Goal: Task Accomplishment & Management: Manage account settings

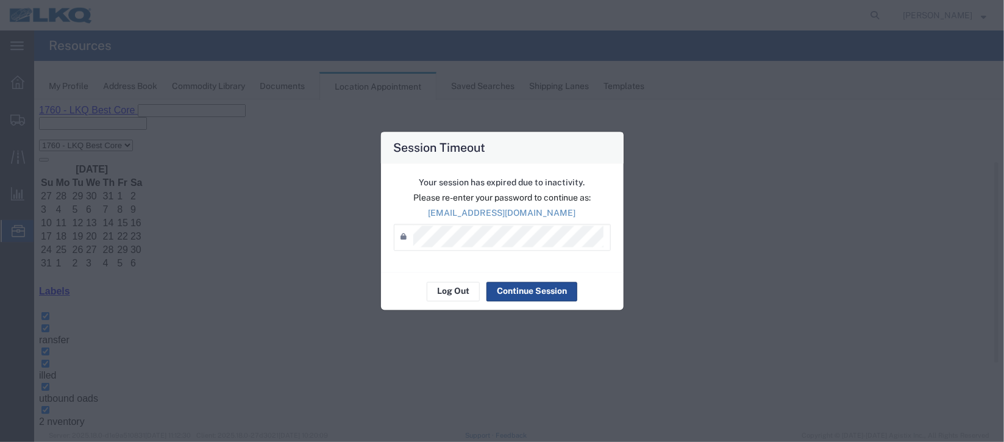
scroll to position [91, 0]
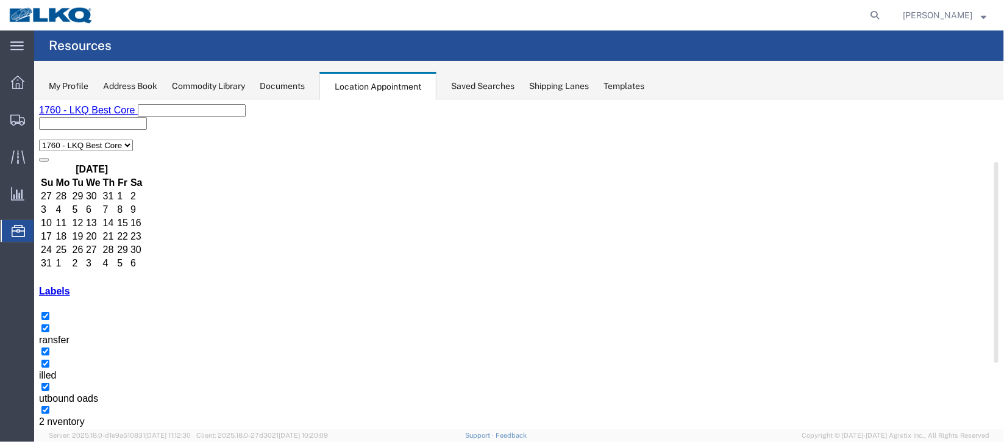
select select "27634"
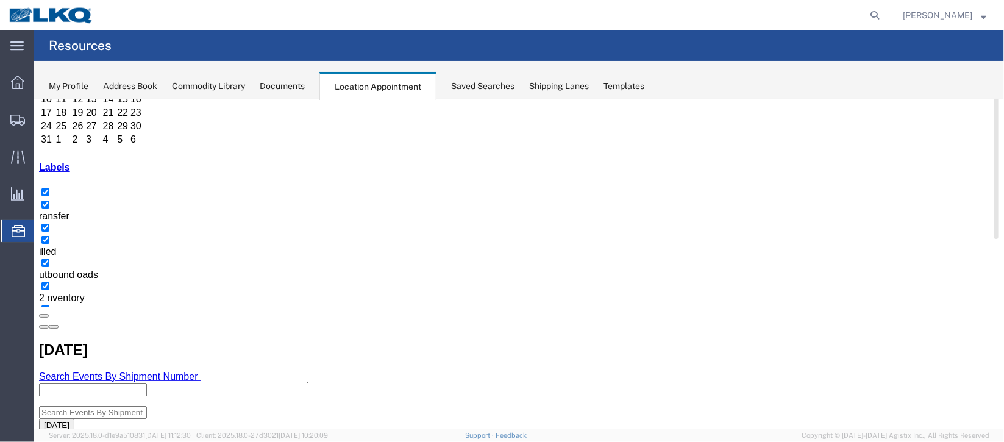
scroll to position [91, 0]
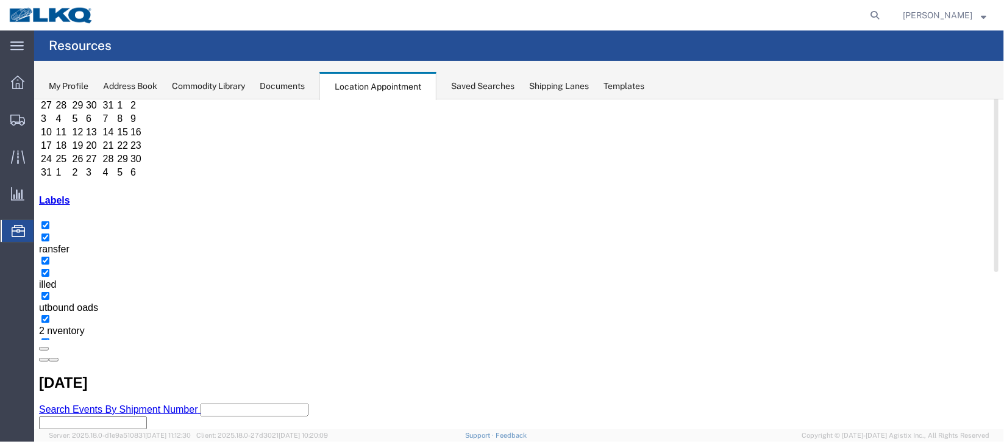
click at [869, 12] on icon at bounding box center [874, 15] width 17 height 17
type input "56564004"
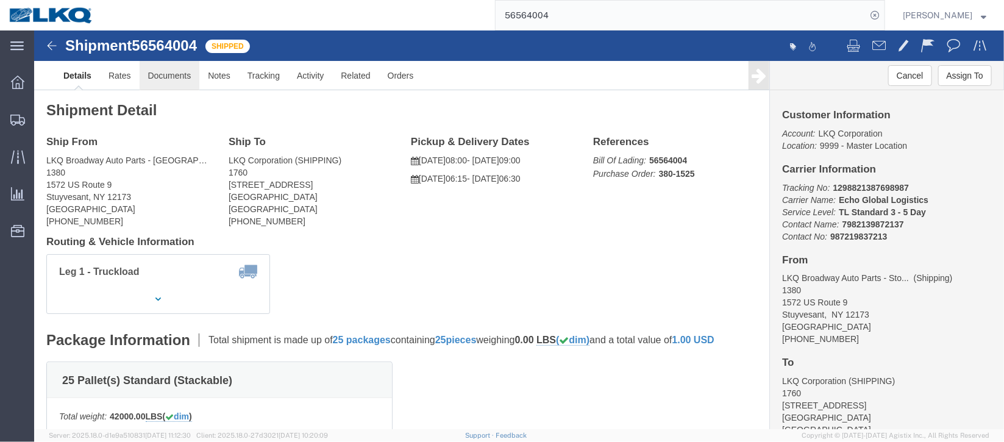
click link "Documents"
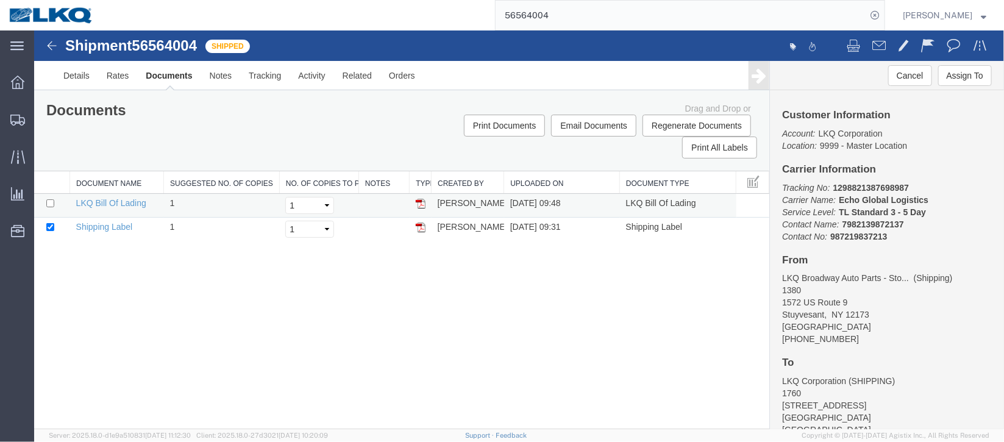
click at [421, 203] on img at bounding box center [420, 203] width 10 height 10
click at [422, 204] on img at bounding box center [420, 203] width 10 height 10
click at [0, 0] on span "Location Appointment" at bounding box center [0, 0] width 0 height 0
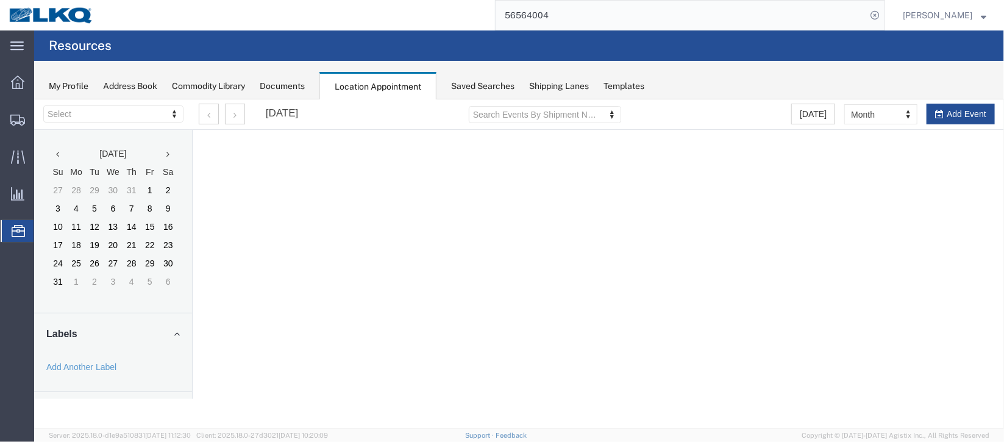
select select "27634"
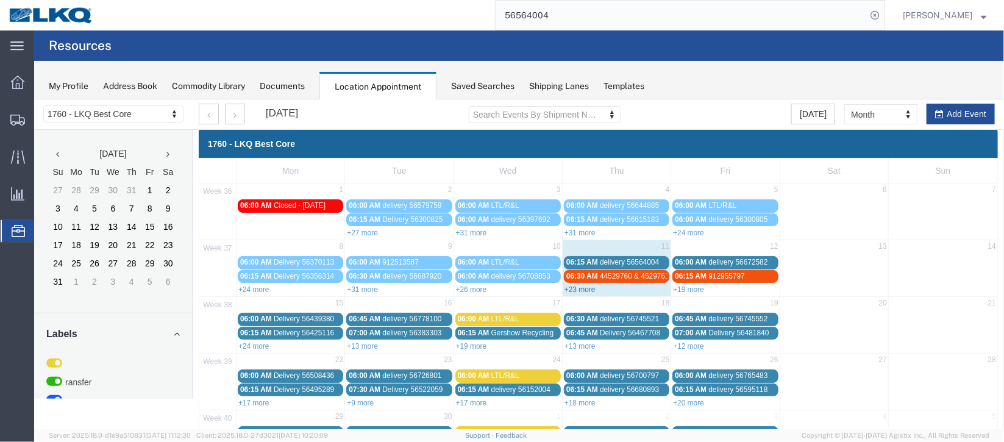
click at [575, 287] on link "+23 more" at bounding box center [579, 289] width 31 height 9
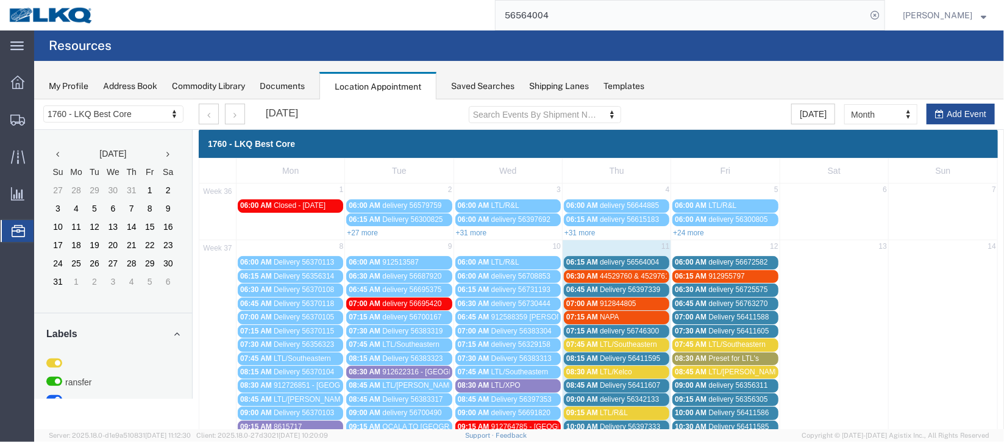
click at [629, 261] on span "delivery 56564004" at bounding box center [628, 261] width 59 height 9
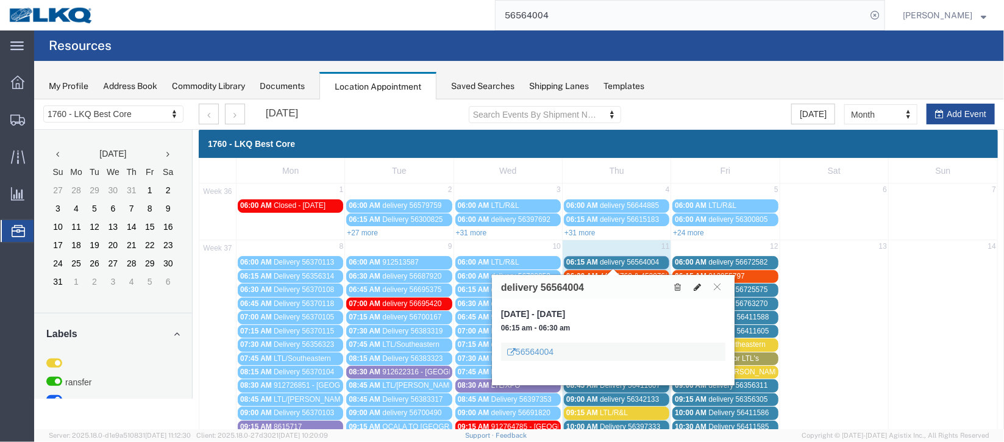
click at [695, 283] on icon at bounding box center [696, 286] width 7 height 9
select select "1"
select select
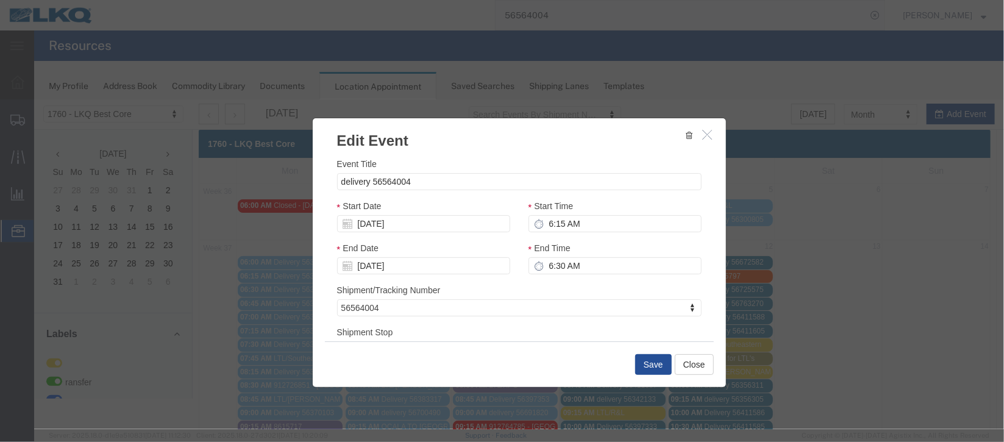
select select
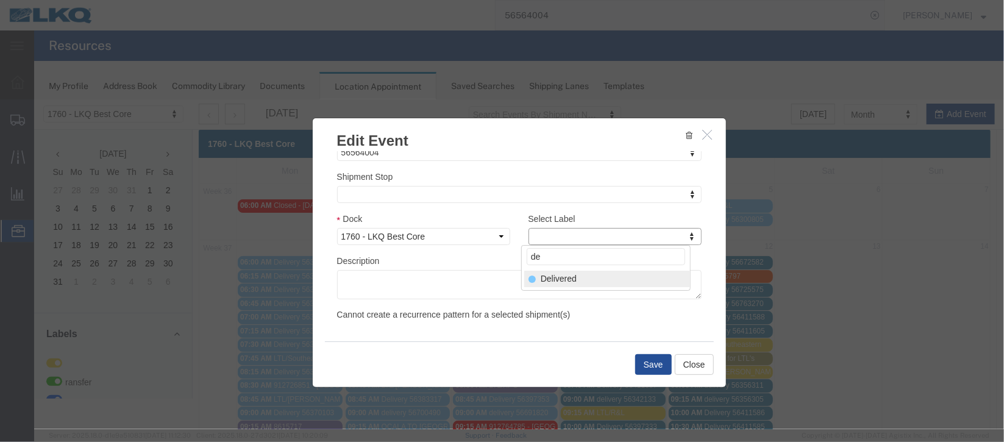
type input "de"
select select "40"
click at [643, 369] on button "Save" at bounding box center [652, 363] width 37 height 21
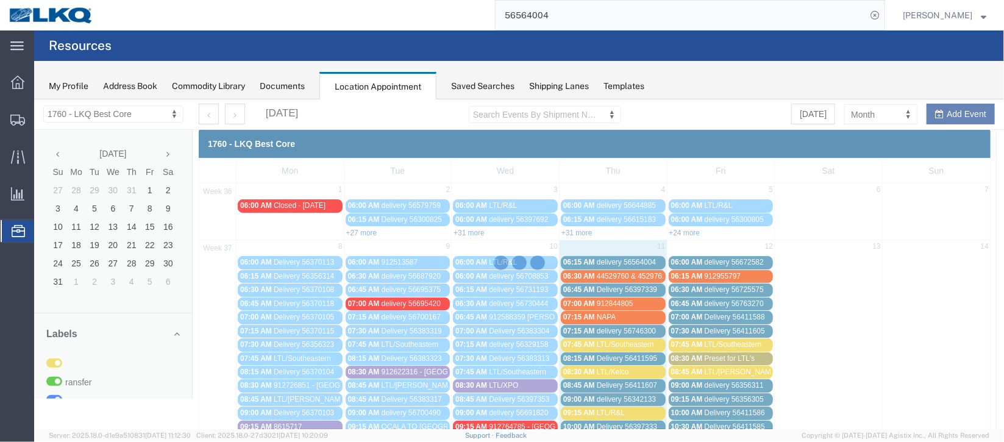
scroll to position [149, 0]
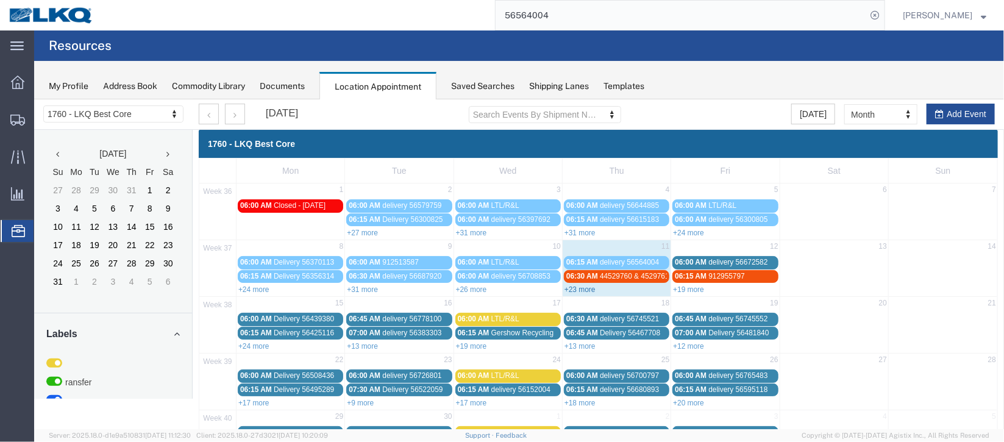
click at [577, 285] on link "+23 more" at bounding box center [579, 289] width 31 height 9
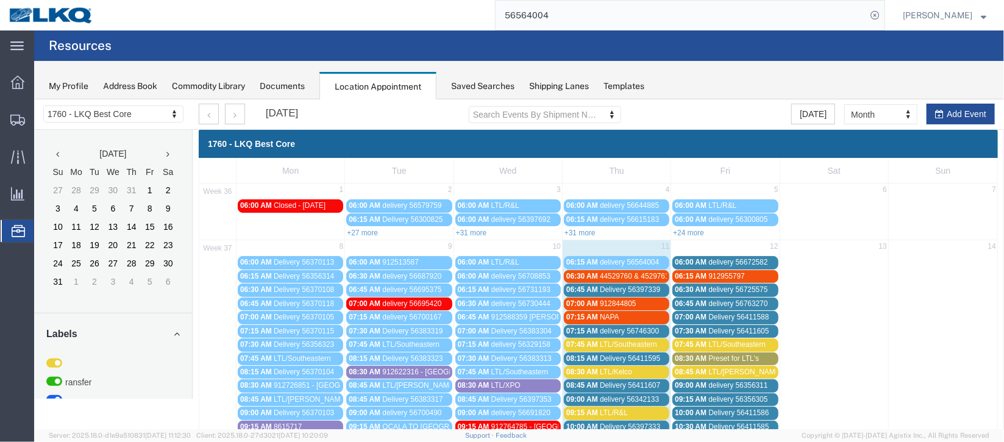
scroll to position [91, 0]
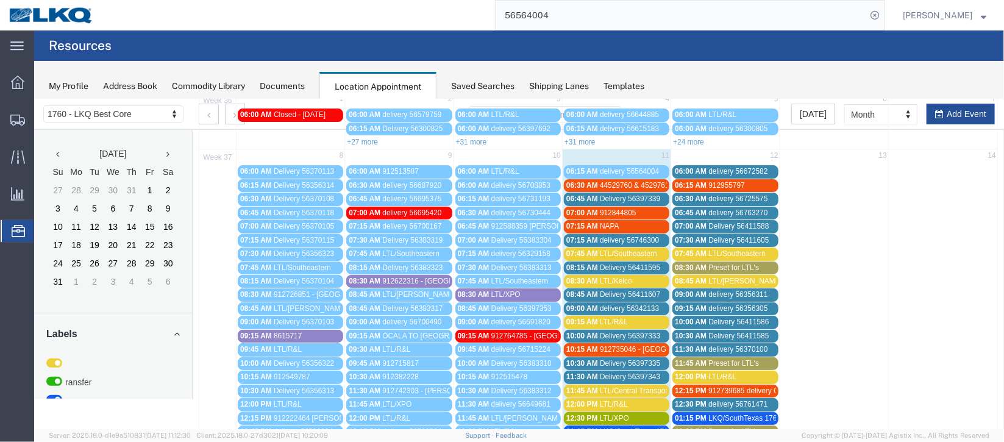
click at [638, 210] on div "07:00 AM 912844805" at bounding box center [616, 212] width 101 height 9
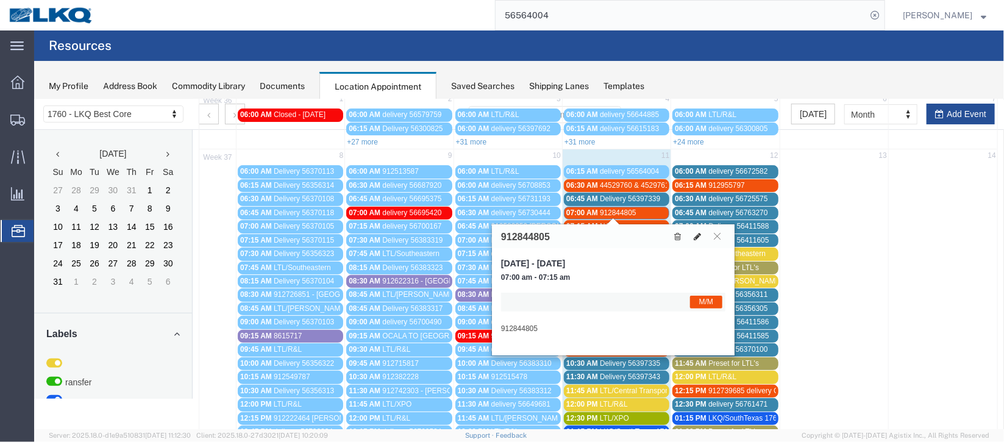
click at [693, 237] on icon at bounding box center [696, 236] width 7 height 9
select select "1"
select select "24"
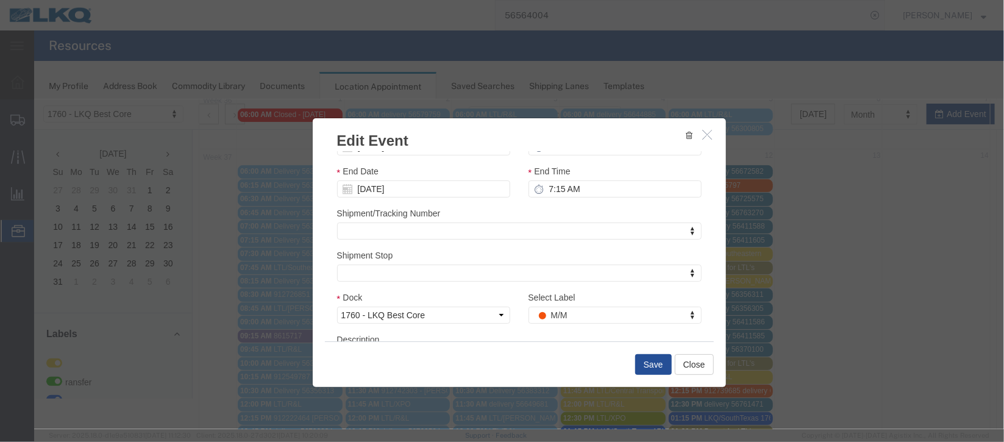
scroll to position [149, 0]
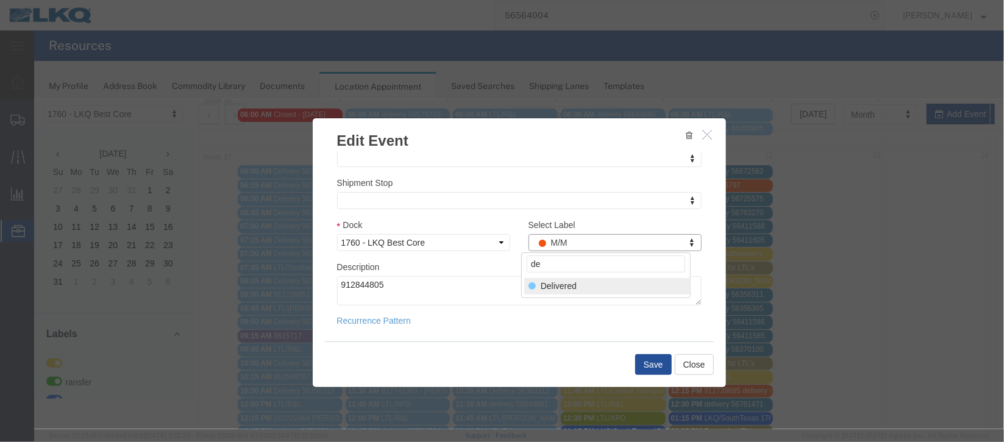
type input "de"
select select "40"
click at [644, 368] on button "Save" at bounding box center [652, 363] width 37 height 21
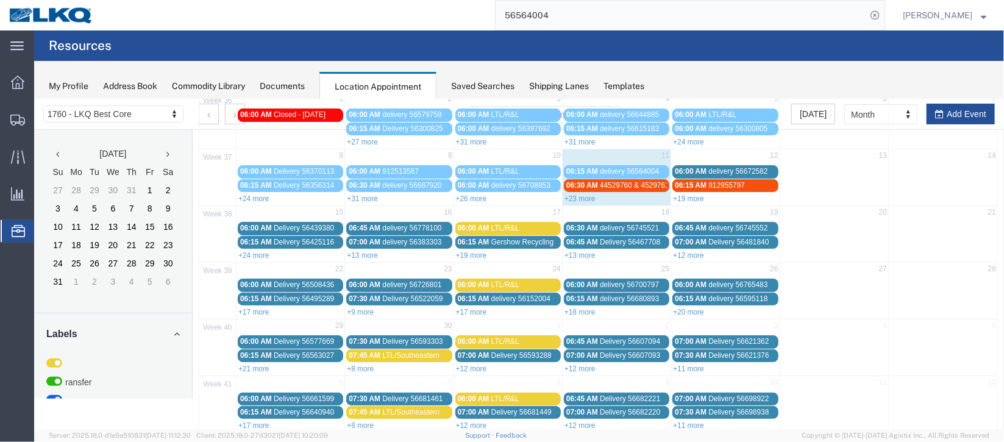
scroll to position [0, 0]
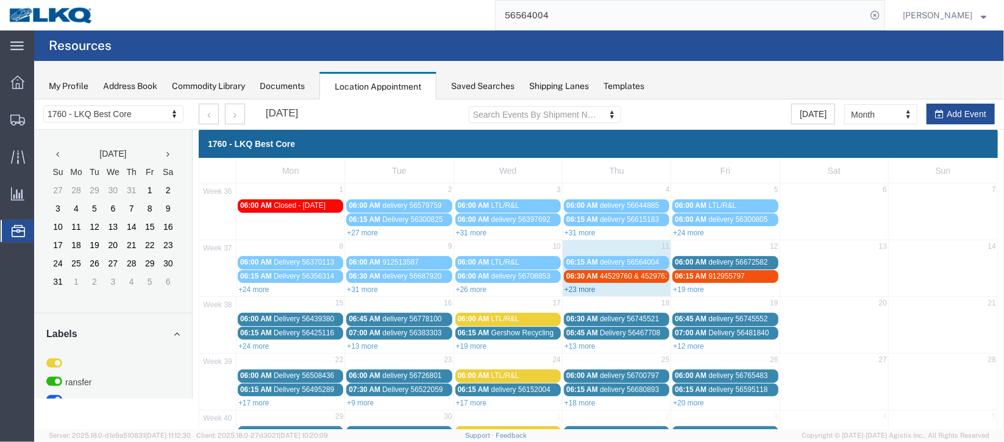
click at [578, 291] on link "+23 more" at bounding box center [579, 289] width 31 height 9
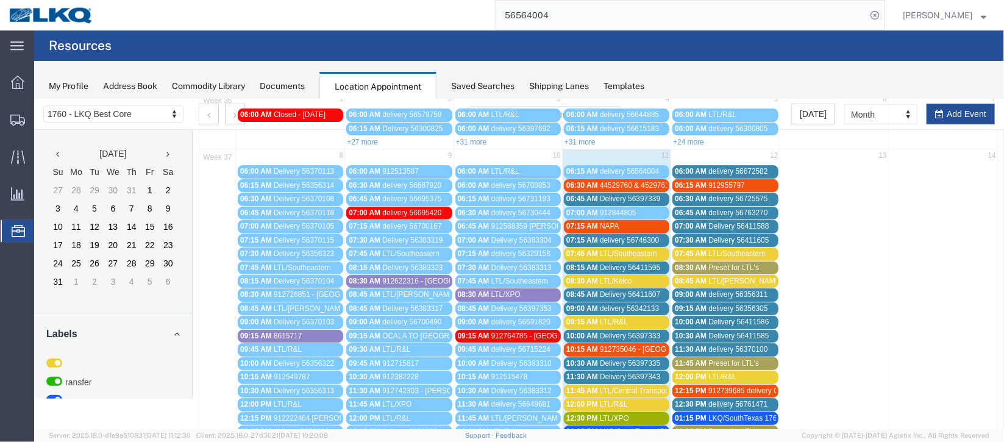
scroll to position [456, 0]
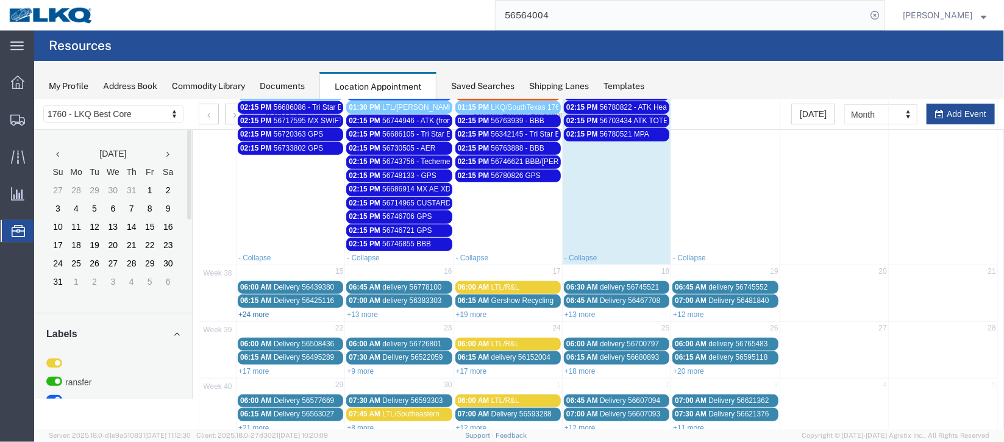
click at [250, 310] on link "+24 more" at bounding box center [253, 314] width 31 height 9
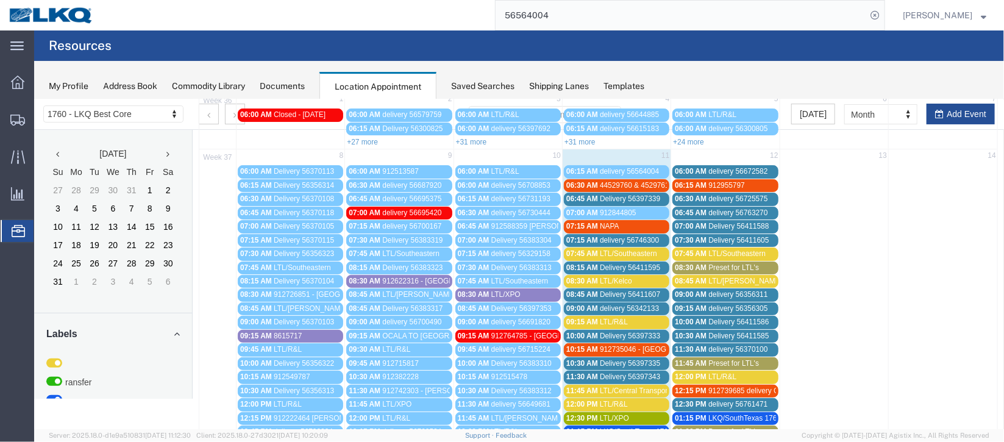
scroll to position [182, 0]
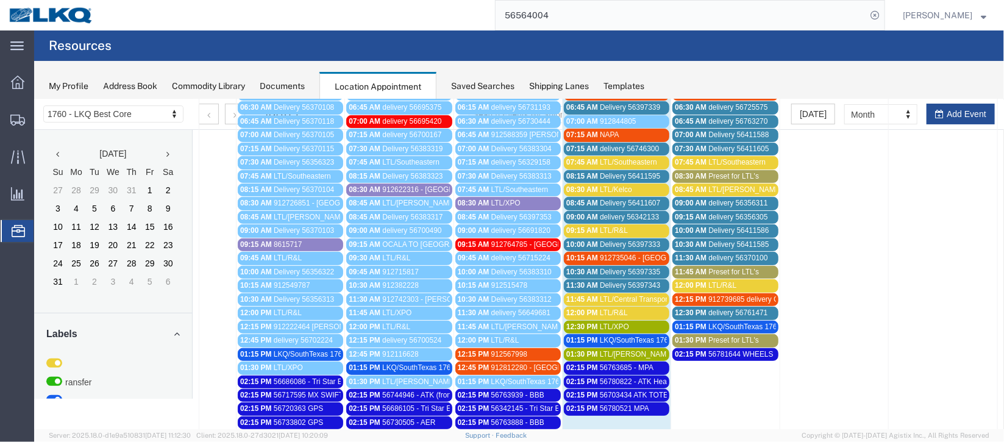
click at [723, 308] on span "delivery 56761471" at bounding box center [737, 312] width 59 height 9
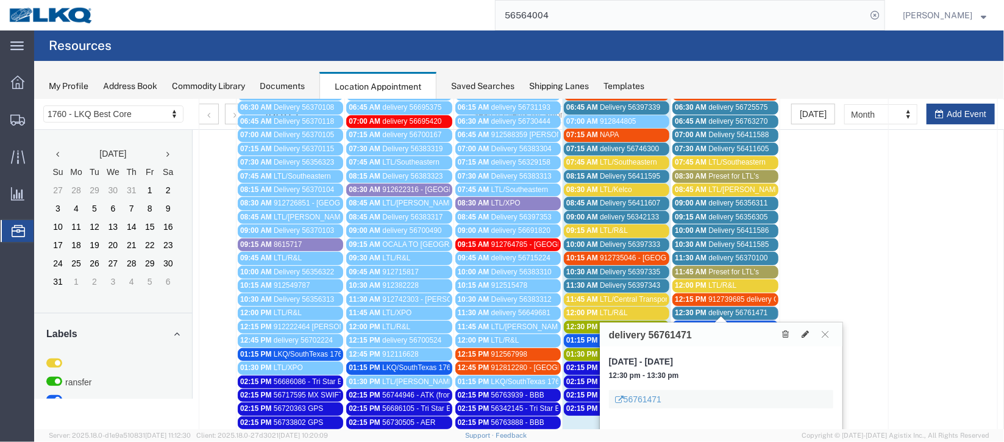
scroll to position [274, 0]
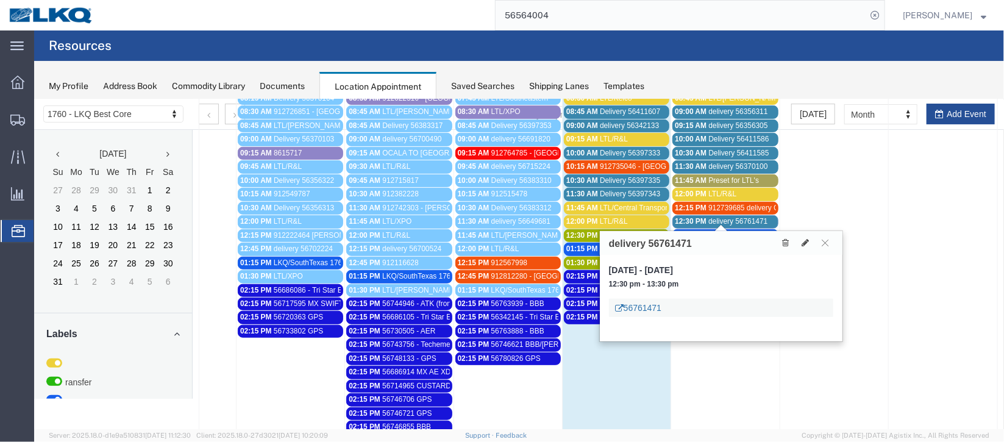
click at [636, 305] on link "56761471" at bounding box center [637, 307] width 46 height 12
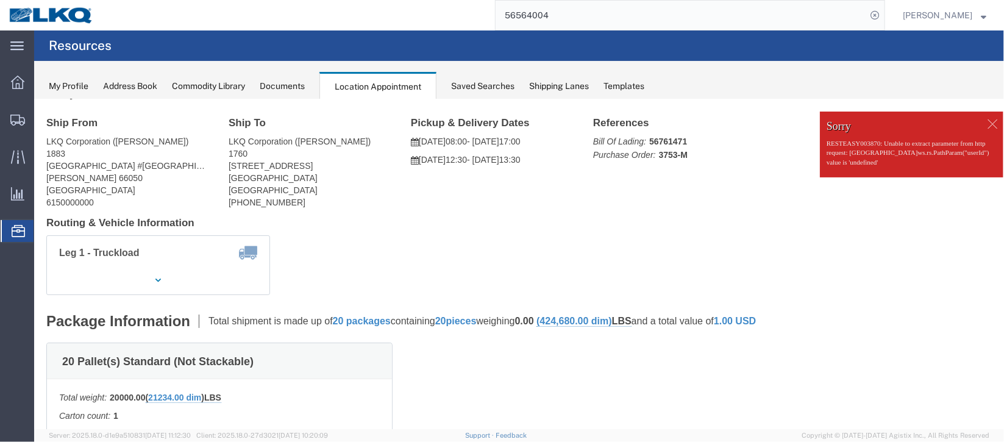
scroll to position [0, 0]
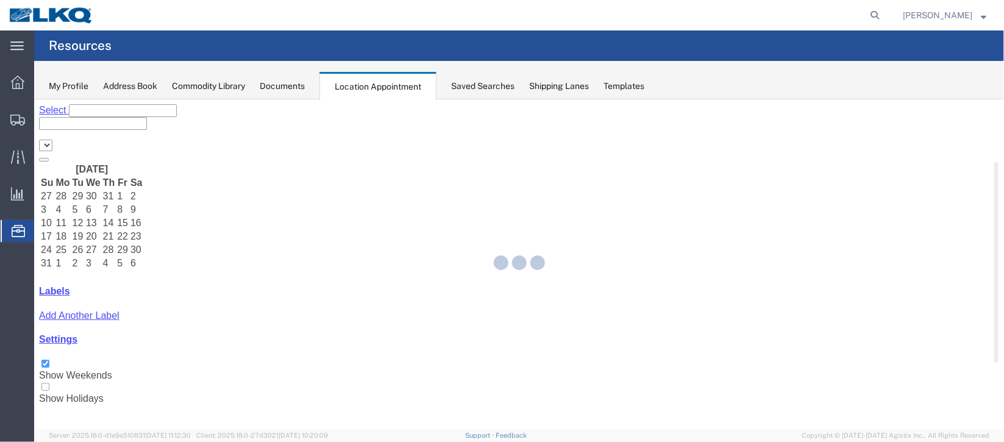
select select "27634"
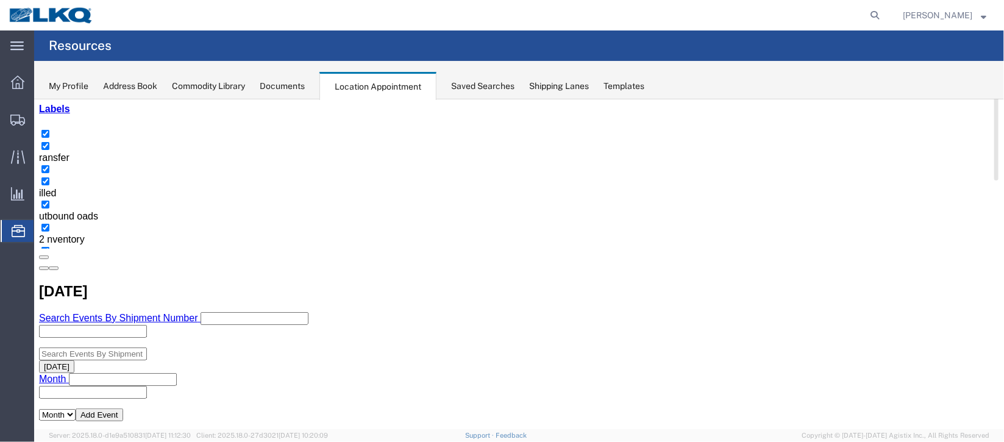
scroll to position [91, 0]
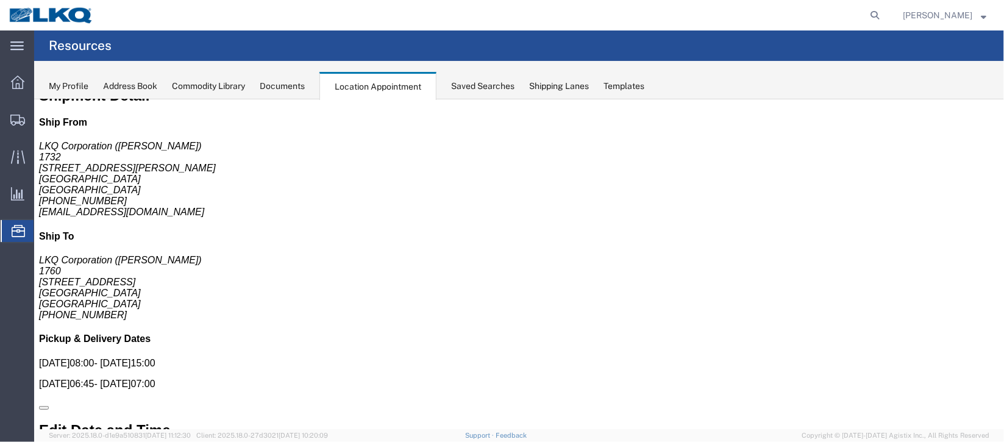
scroll to position [0, 0]
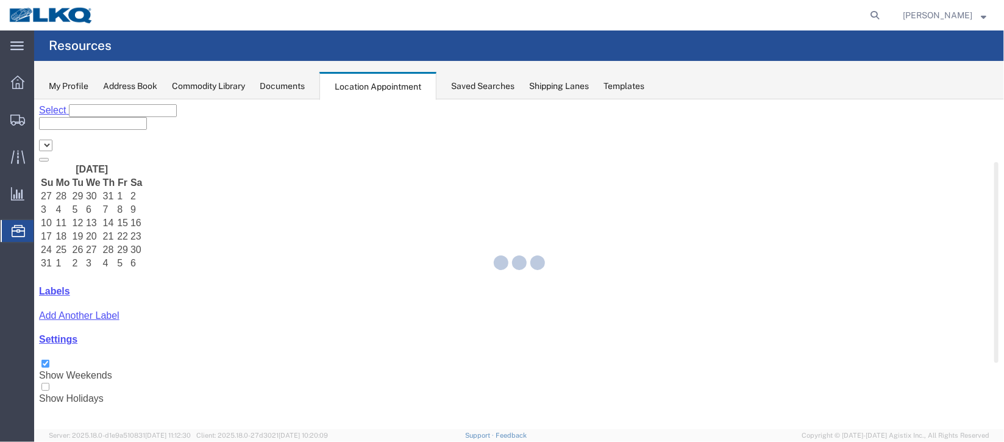
select select "27634"
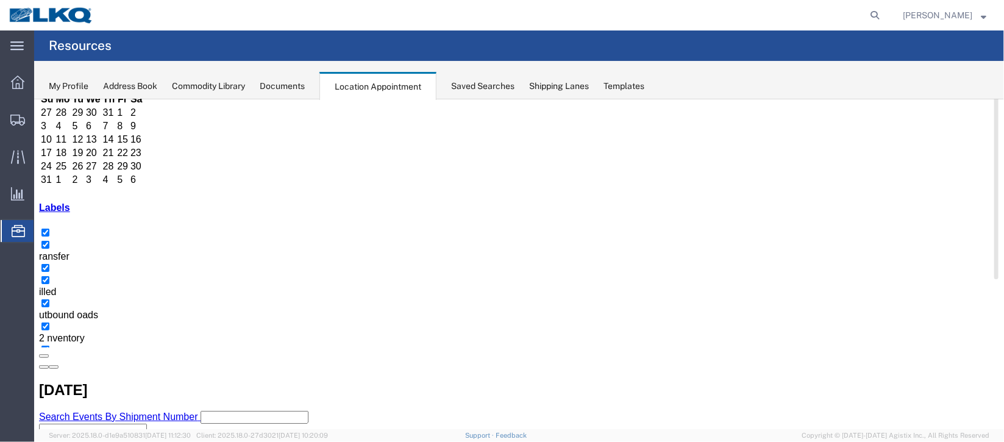
scroll to position [91, 0]
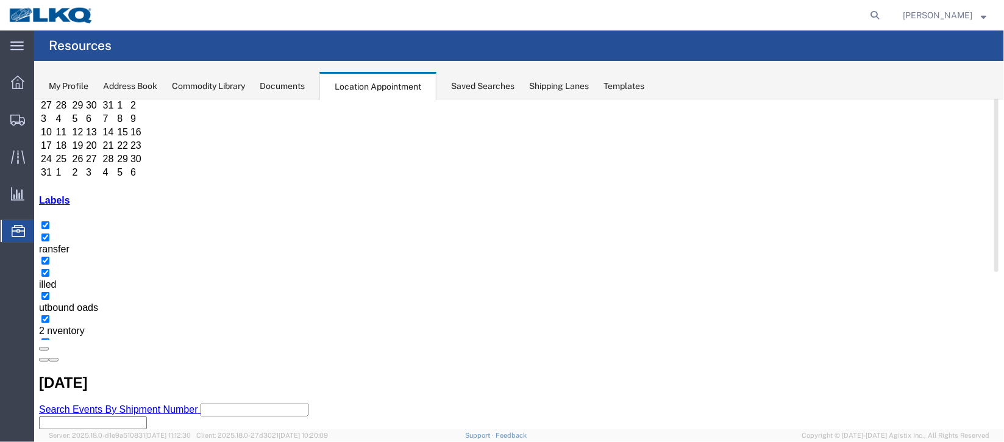
select select "1"
select select
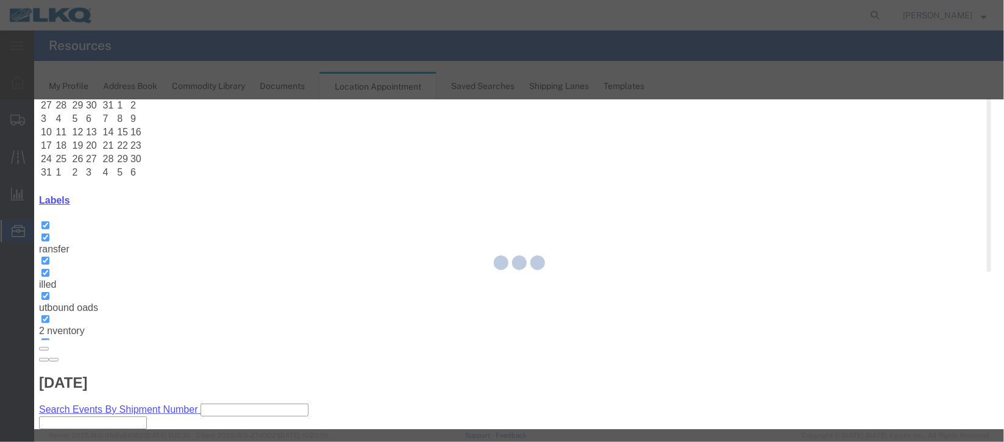
select select
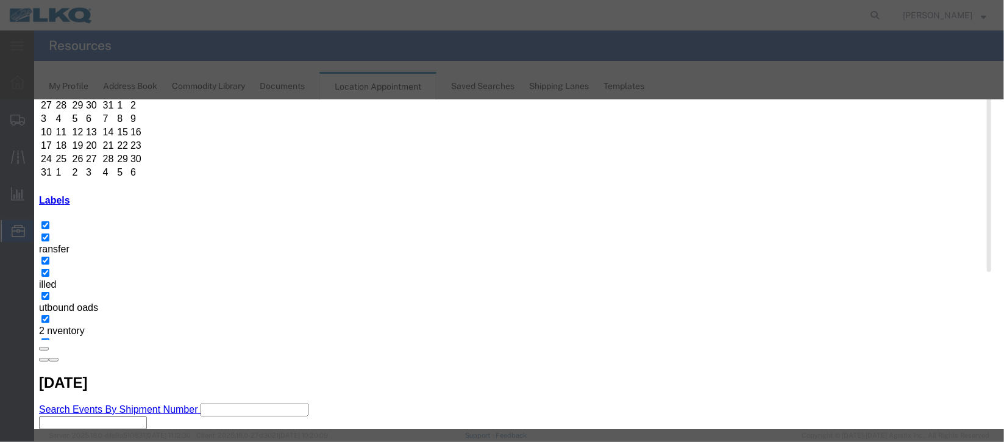
type input "de"
select select "40"
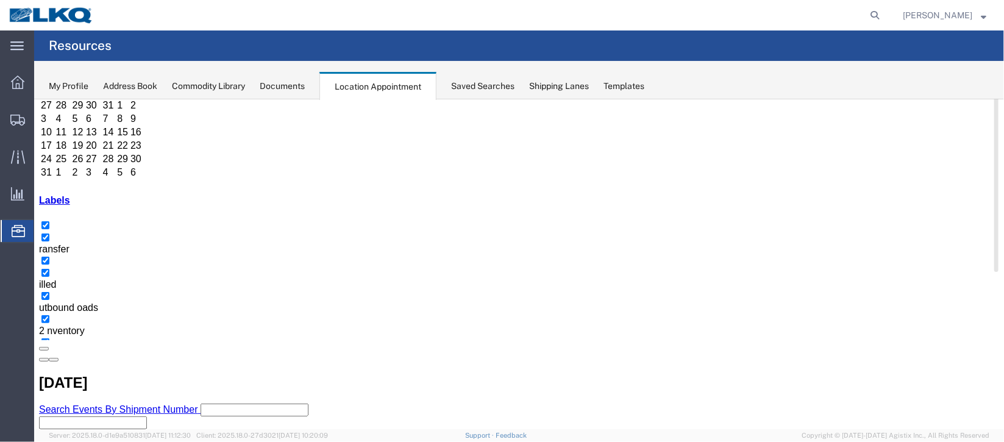
scroll to position [0, 0]
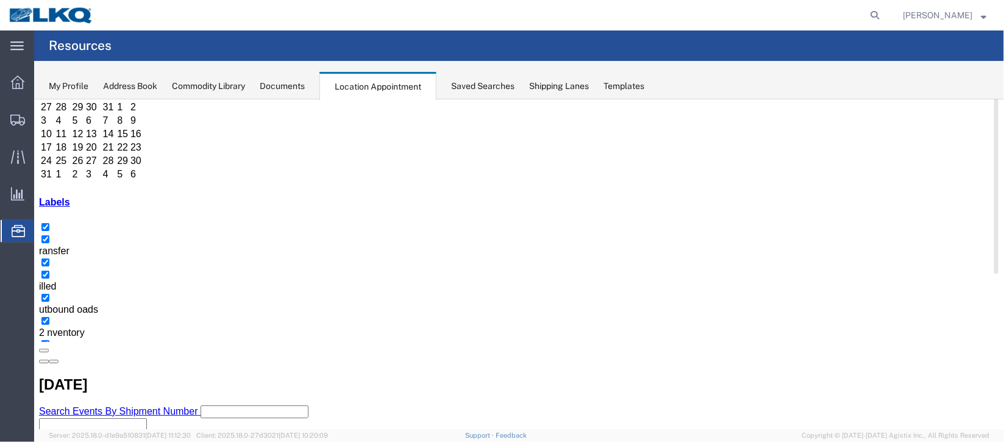
scroll to position [182, 0]
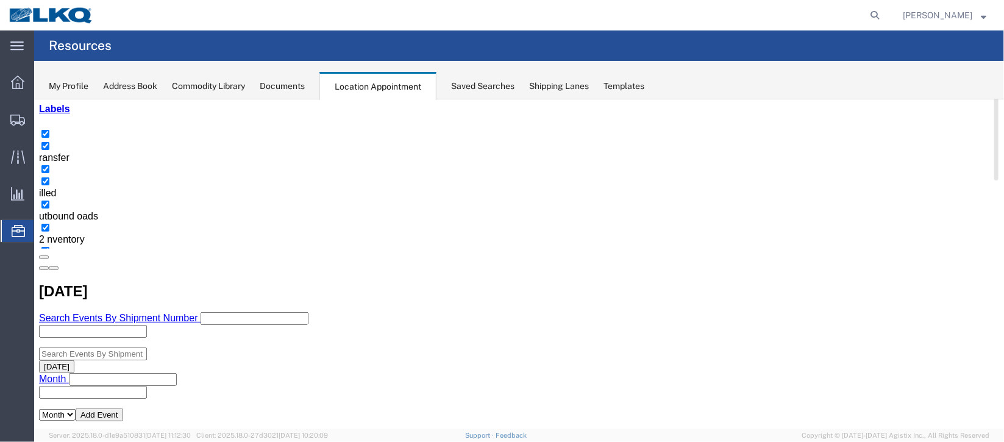
select select "1"
select select "24"
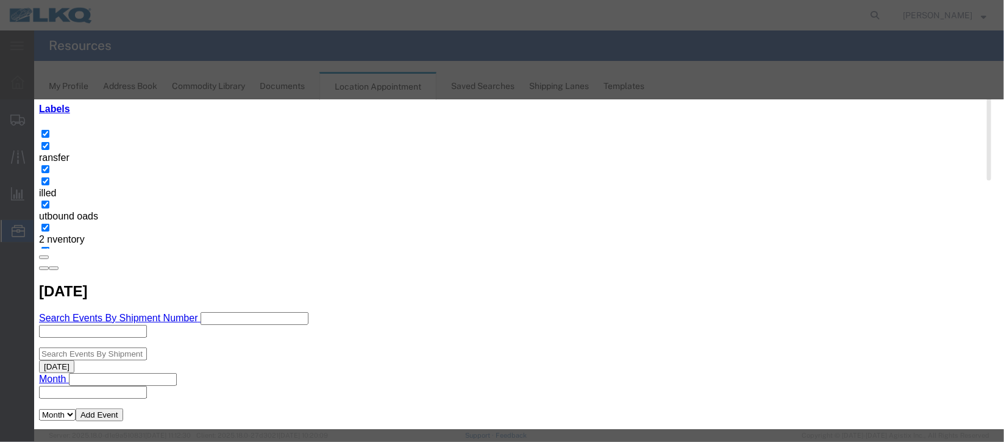
scroll to position [149, 0]
type input "de"
select select "40"
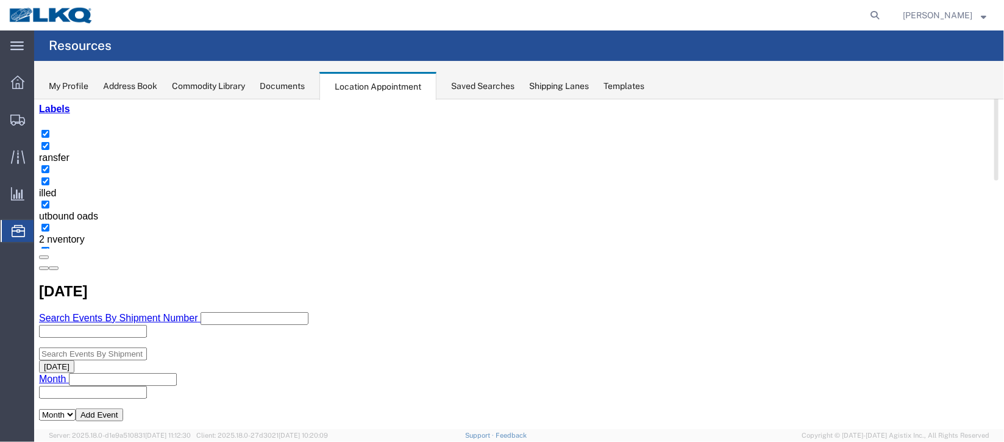
scroll to position [0, 0]
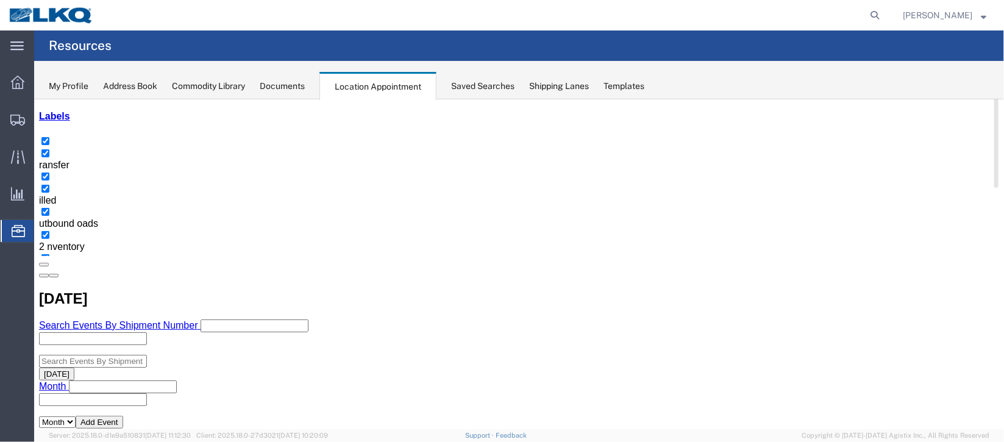
scroll to position [182, 0]
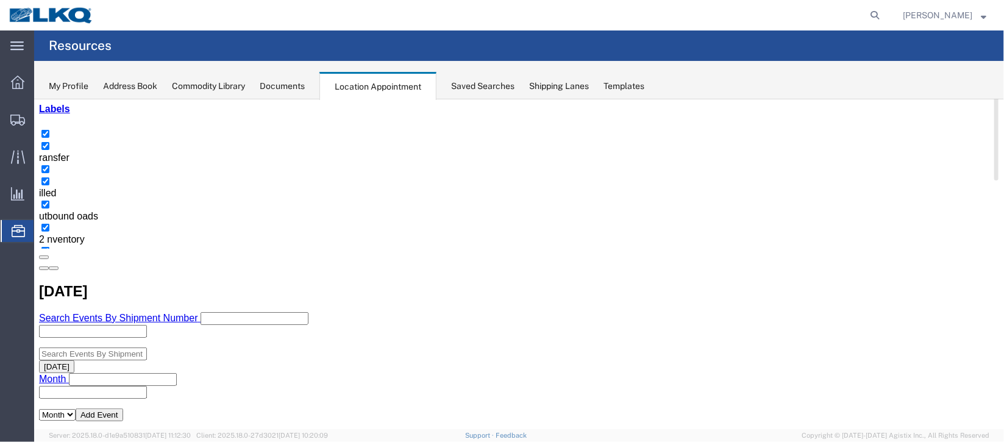
select select "1"
select select "24"
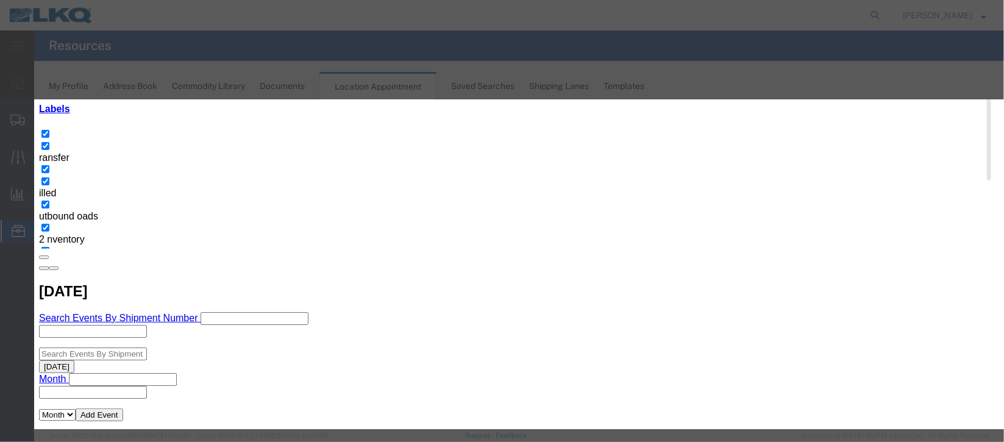
scroll to position [149, 0]
type input "de"
drag, startPoint x: 612, startPoint y: 286, endPoint x: 638, endPoint y: 344, distance: 63.0
select select "40"
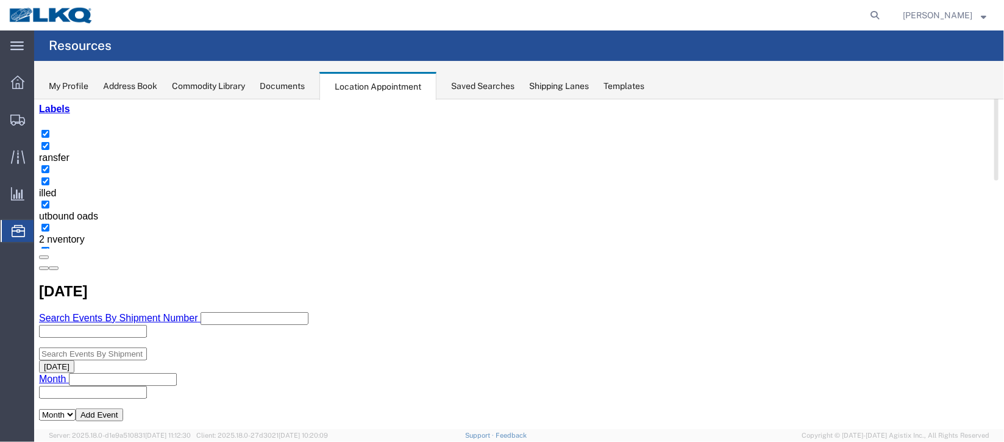
scroll to position [0, 0]
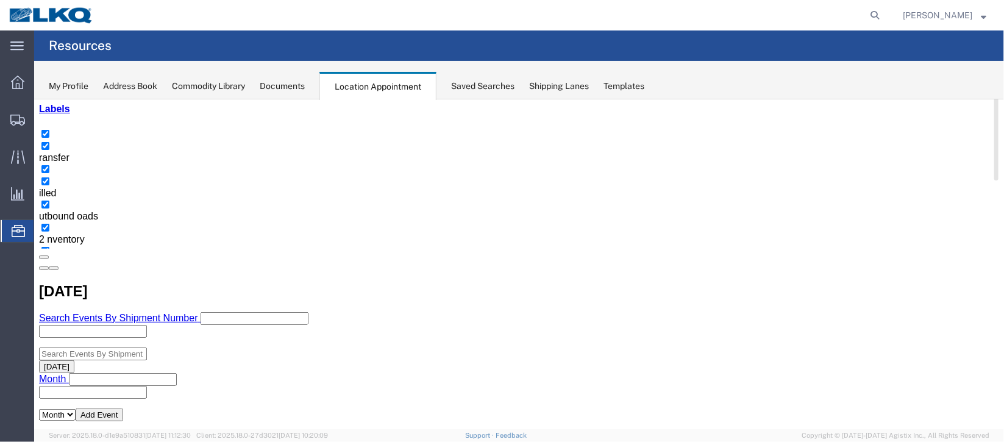
scroll to position [91, 0]
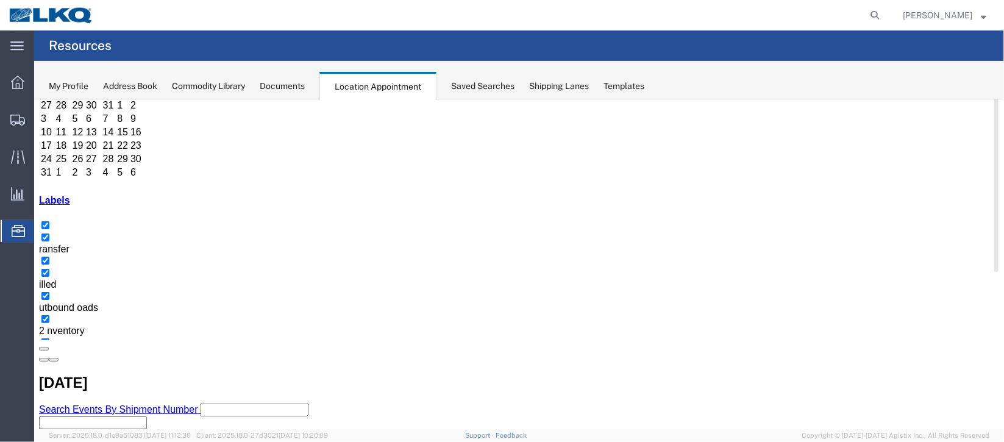
select select "1"
select select
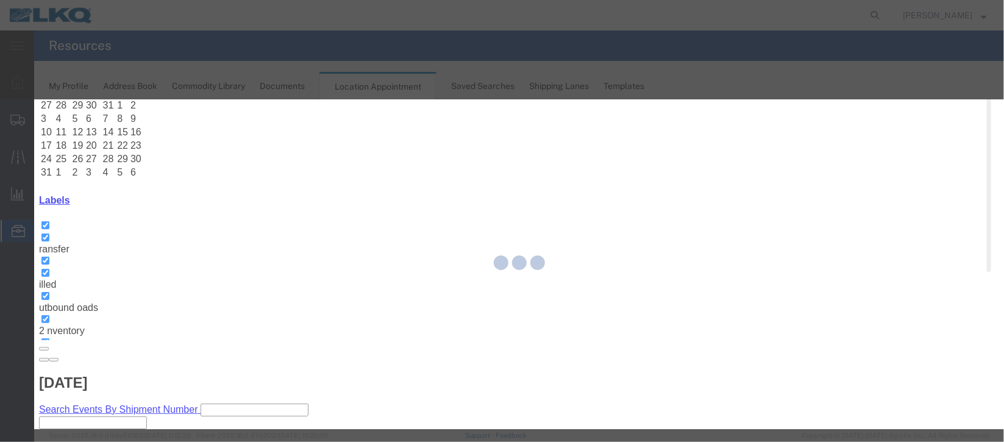
select select
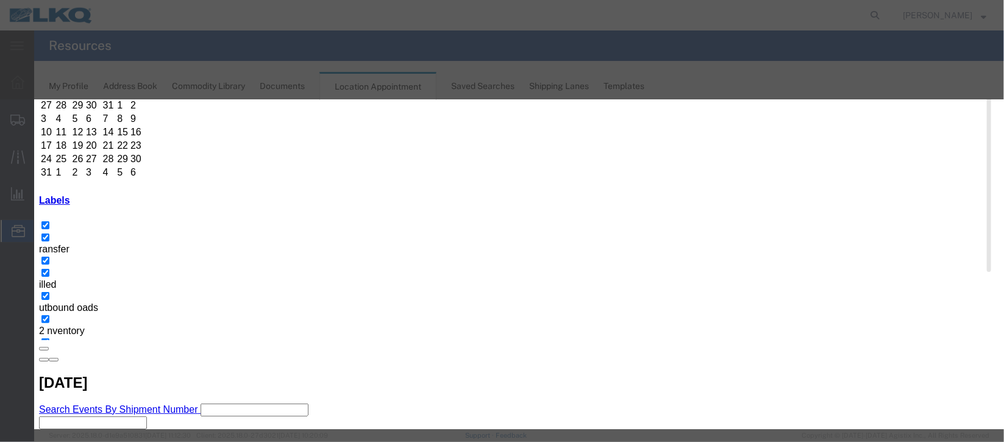
scroll to position [155, 0]
type input "de"
select select "40"
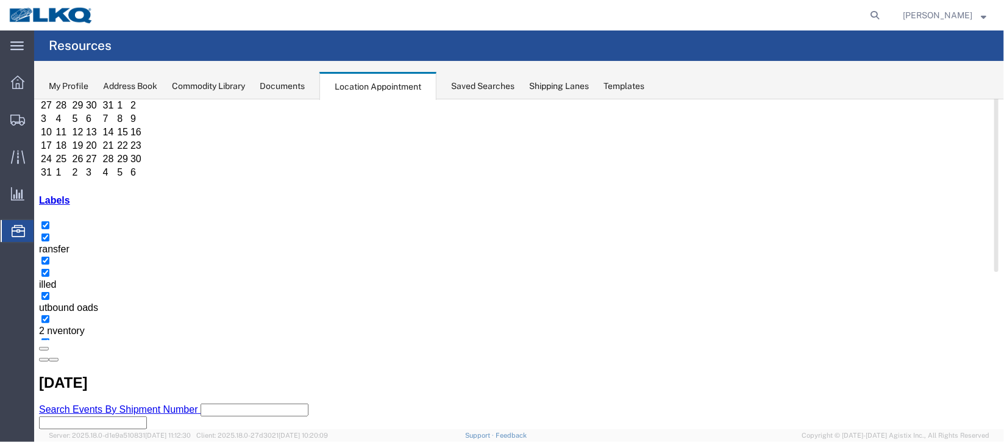
scroll to position [0, 0]
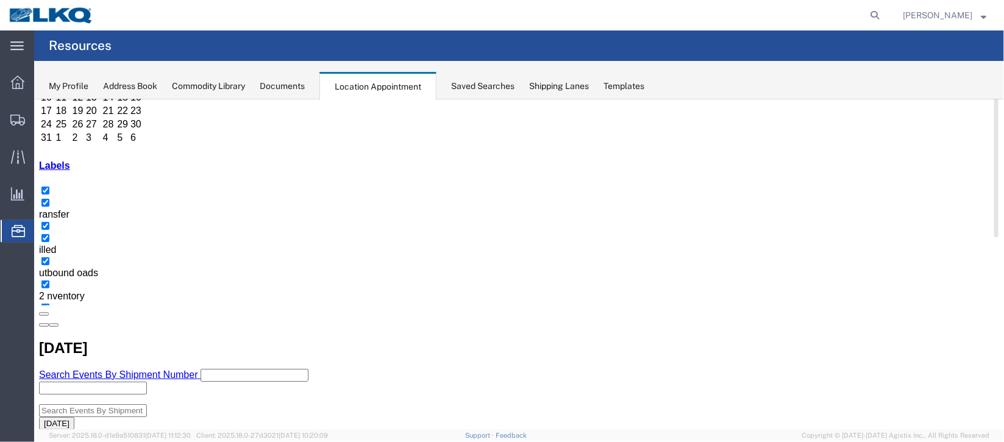
scroll to position [91, 0]
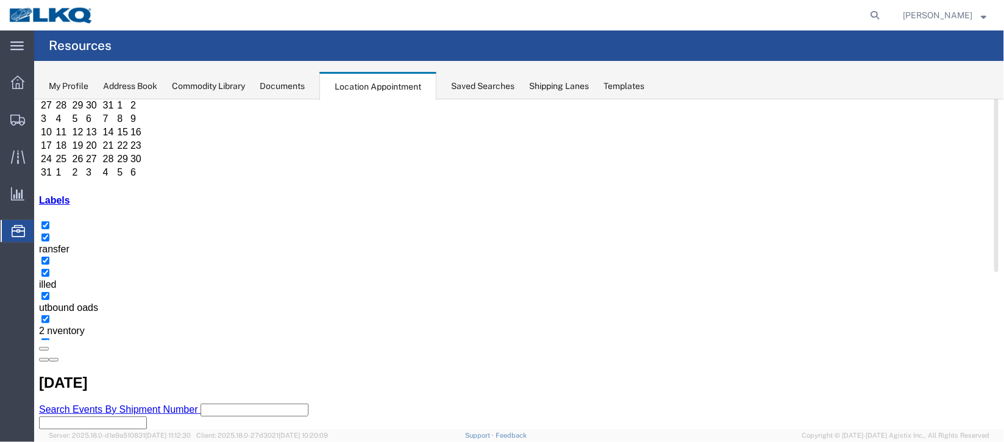
select select "100"
select select "1"
select select
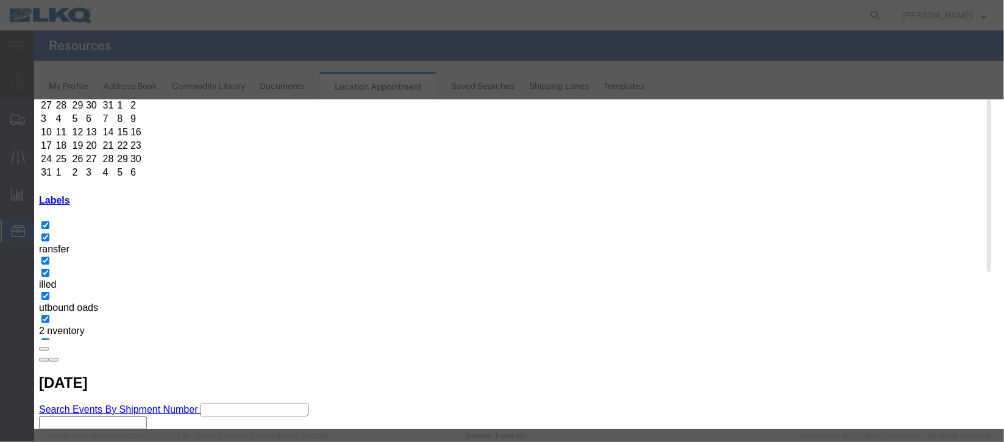
scroll to position [155, 0]
type input "la"
select select "160"
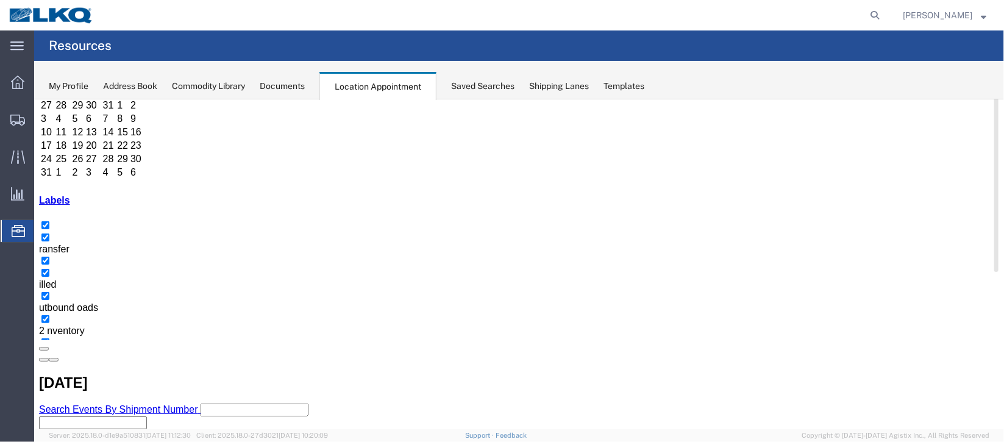
scroll to position [0, 0]
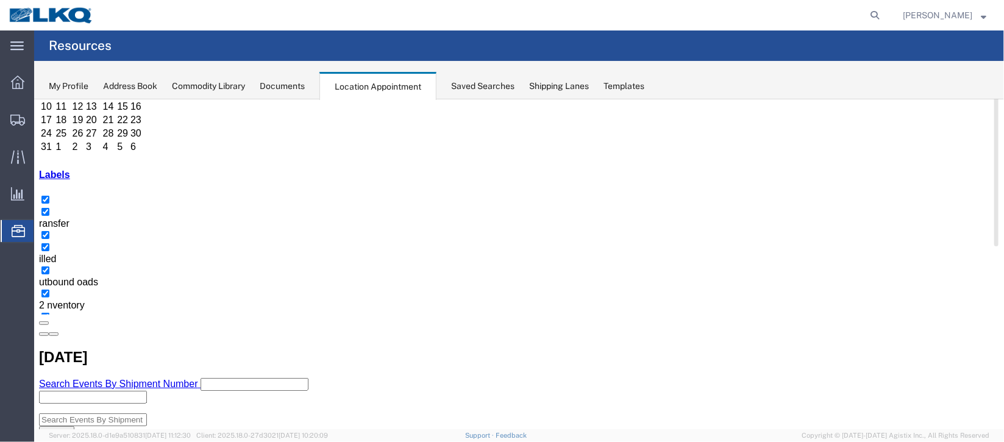
scroll to position [91, 0]
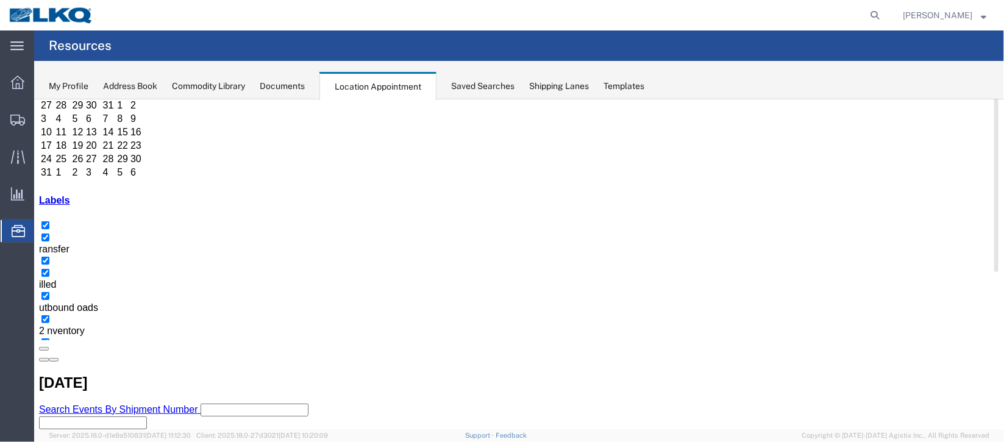
select select "100"
select select "1"
select select
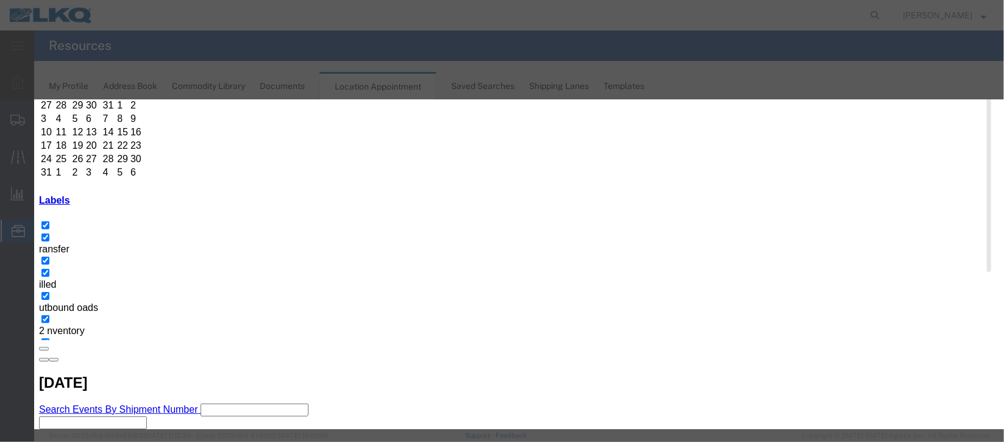
scroll to position [155, 0]
type input "de"
select select "40"
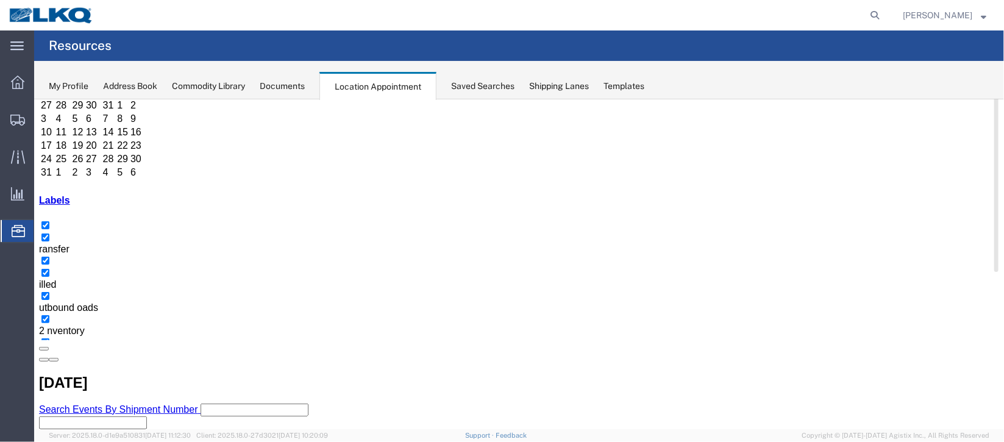
scroll to position [0, 0]
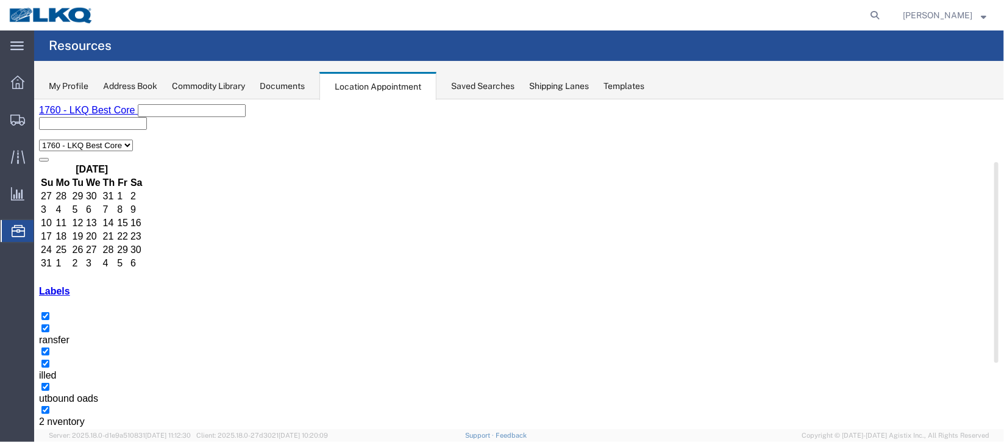
select select "1"
select select "24"
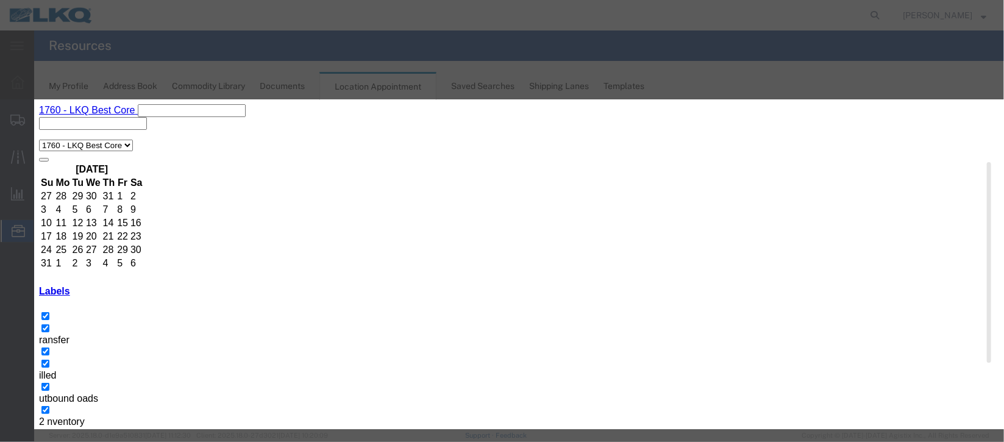
scroll to position [149, 0]
type input "mi"
select select "100"
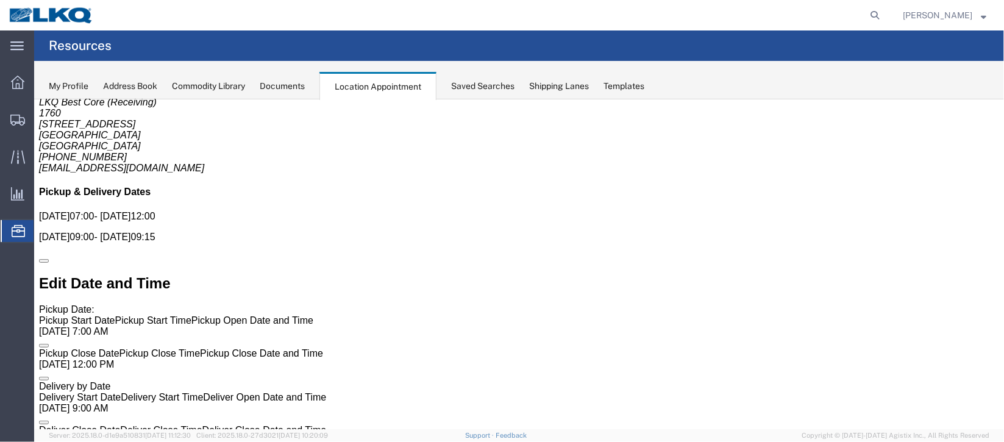
scroll to position [0, 0]
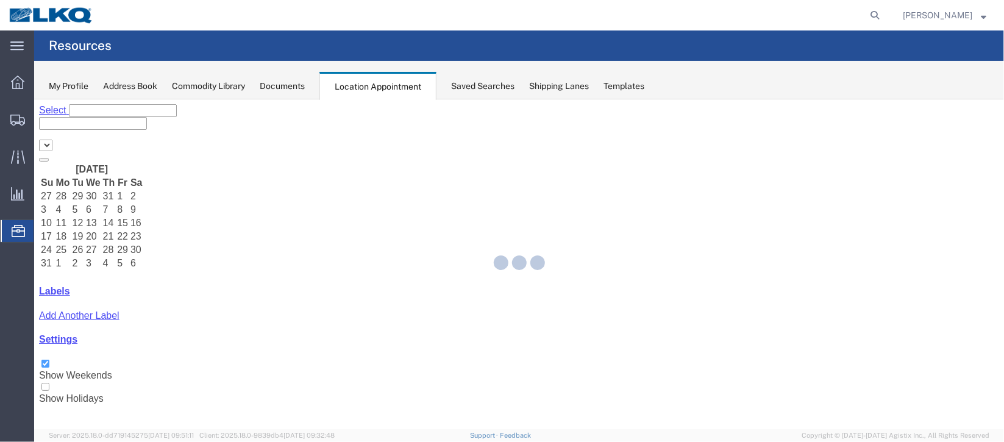
select select "27634"
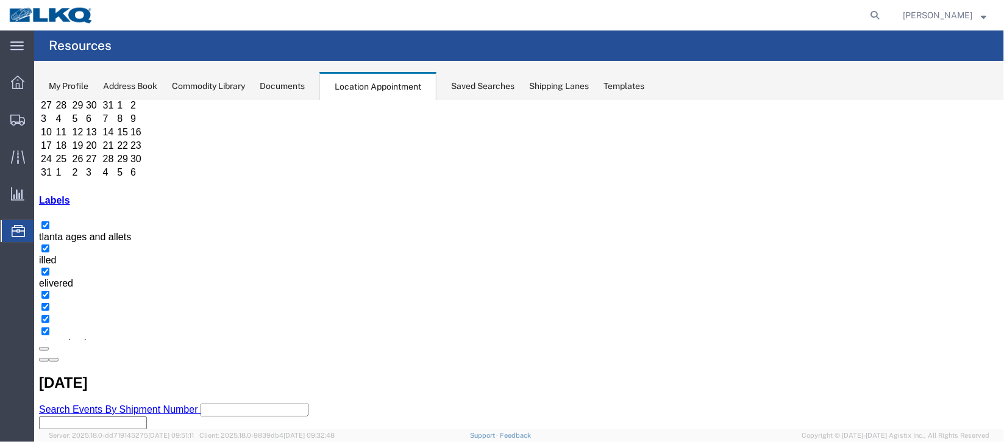
scroll to position [182, 0]
